Goal: Navigation & Orientation: Find specific page/section

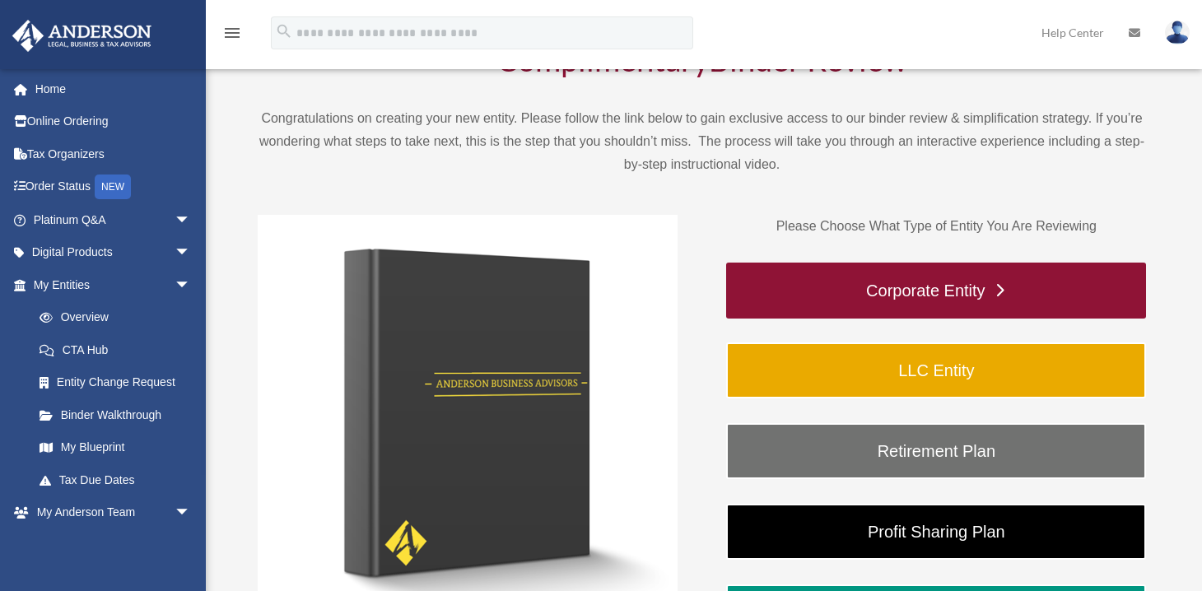
scroll to position [94, 0]
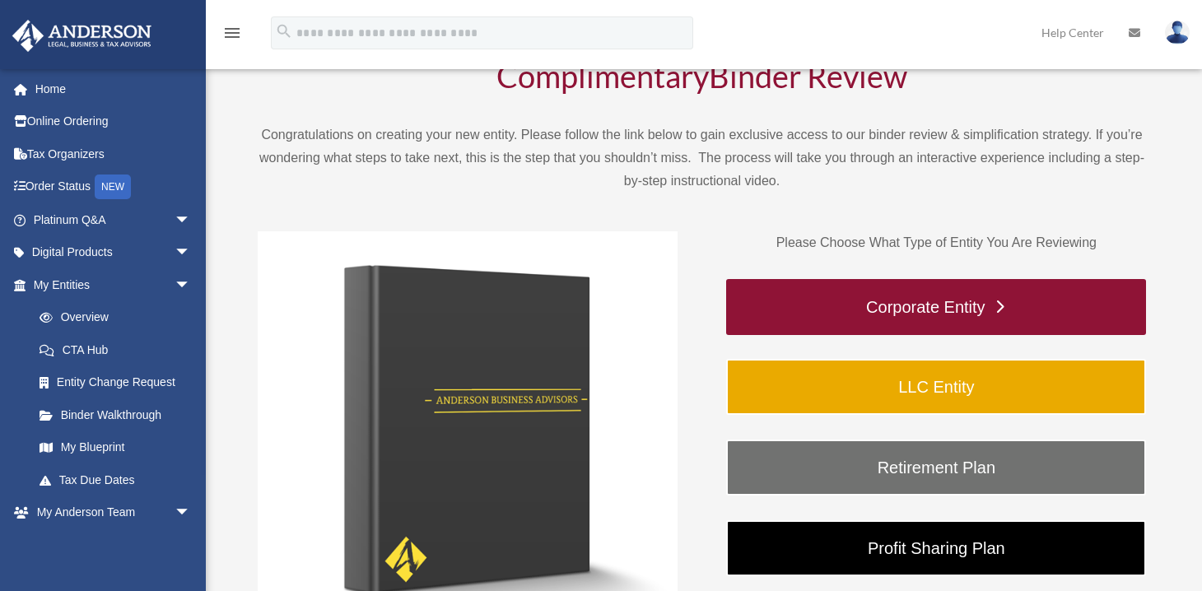
click at [928, 313] on link "Corporate Entity" at bounding box center [936, 307] width 420 height 56
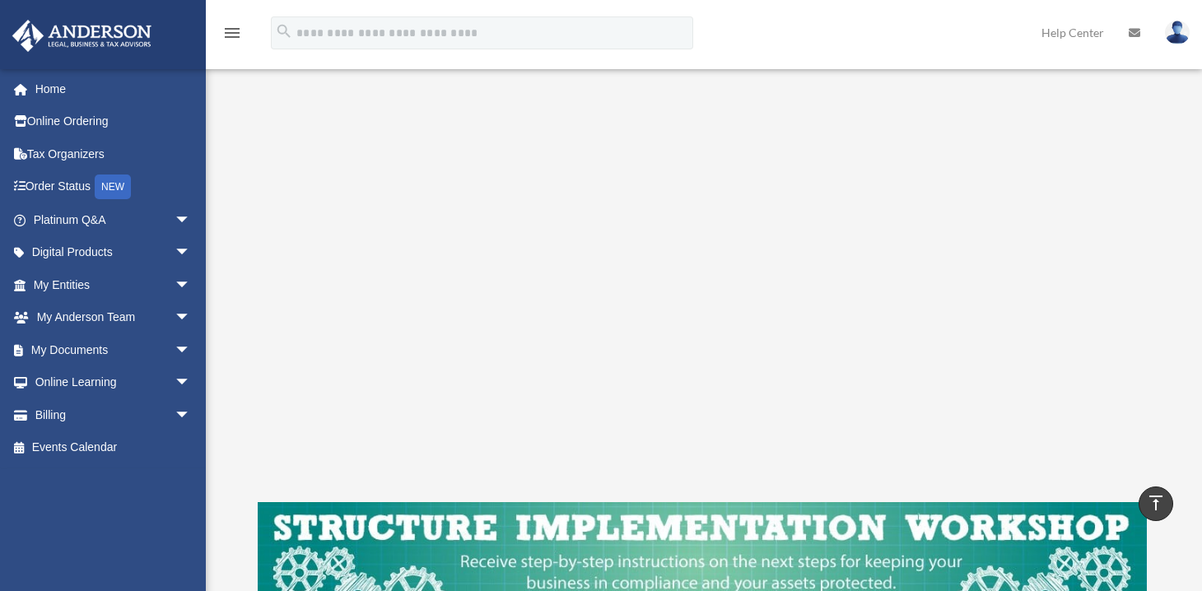
scroll to position [282, 0]
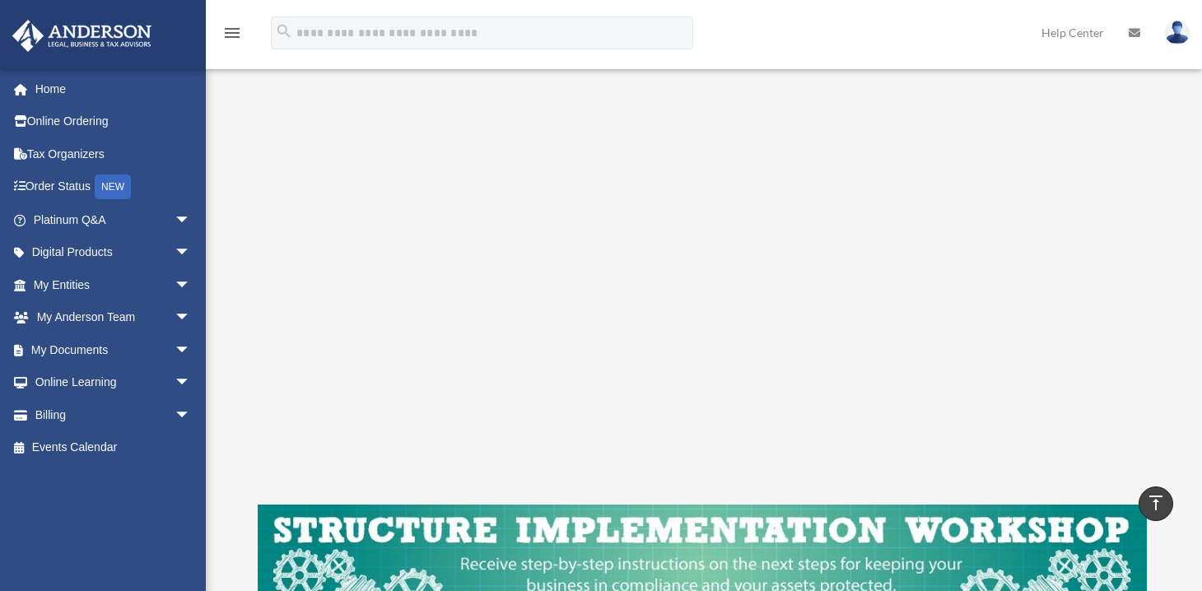
click at [754, 35] on div "menu search Site Menu add [EMAIL_ADDRESS][DOMAIN_NAME] My Profile Reset Passwor…" at bounding box center [600, 40] width 1177 height 56
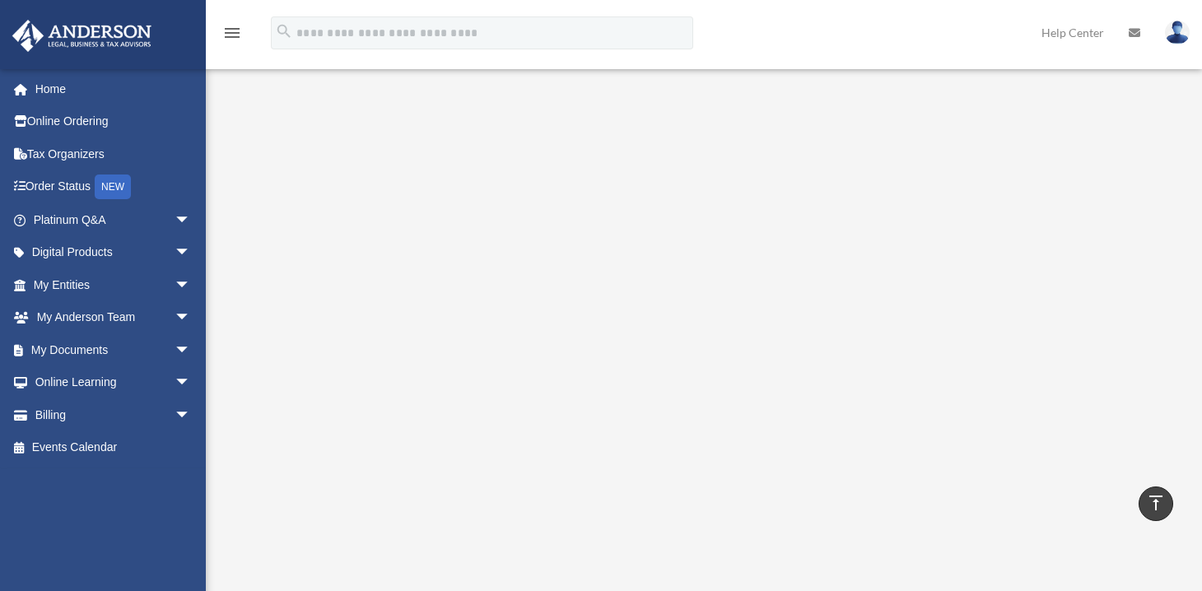
scroll to position [188, 0]
click at [54, 254] on link "Digital Products arrow_drop_down" at bounding box center [114, 252] width 204 height 33
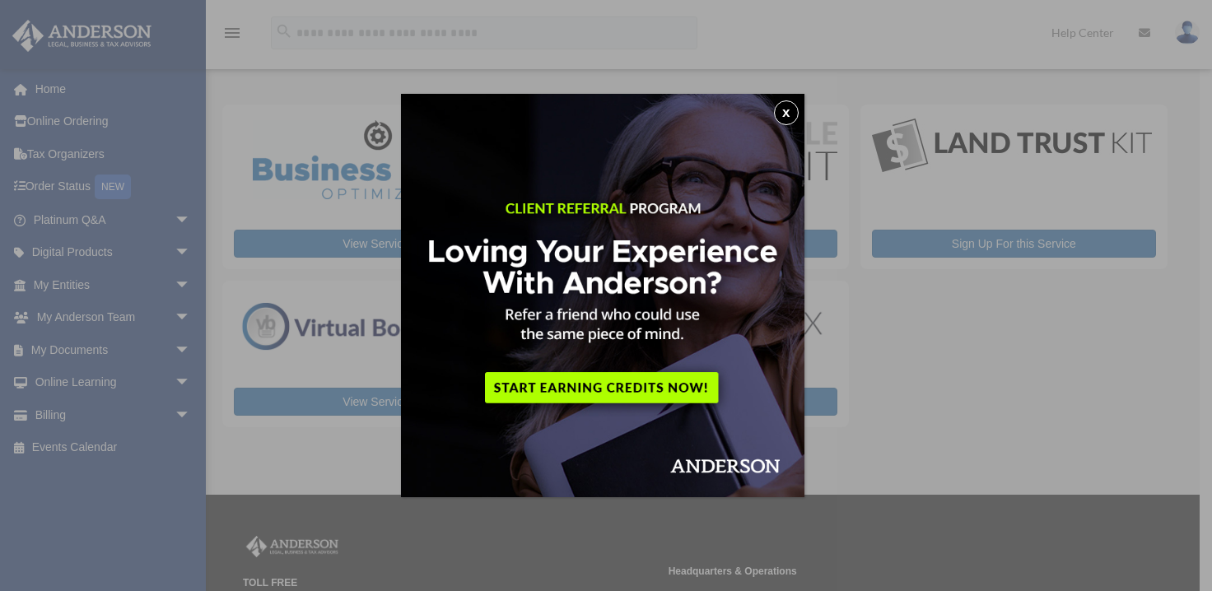
click at [790, 117] on button "x" at bounding box center [786, 112] width 25 height 25
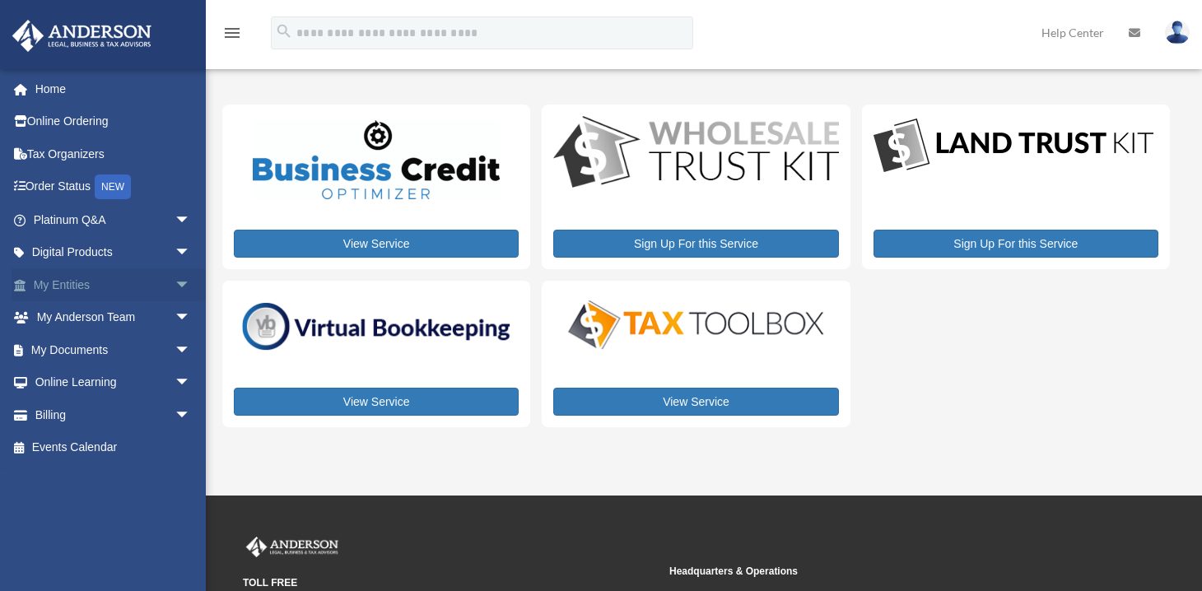
click at [58, 283] on link "My Entities arrow_drop_down" at bounding box center [114, 284] width 204 height 33
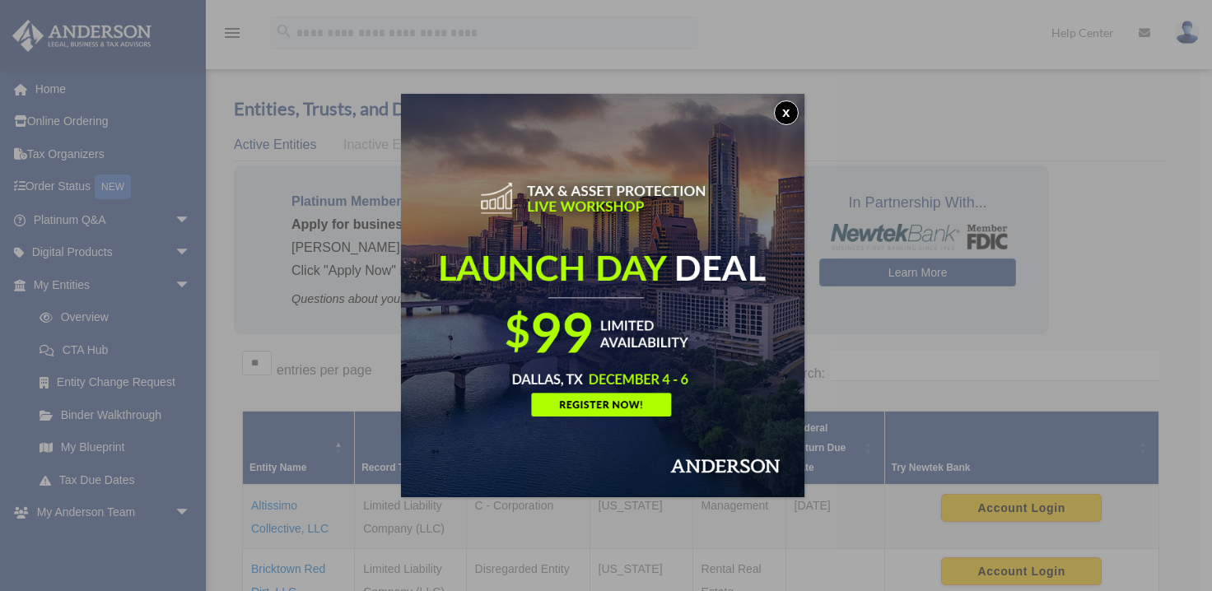
click at [589, 407] on img at bounding box center [602, 295] width 403 height 403
